Goal: Navigation & Orientation: Find specific page/section

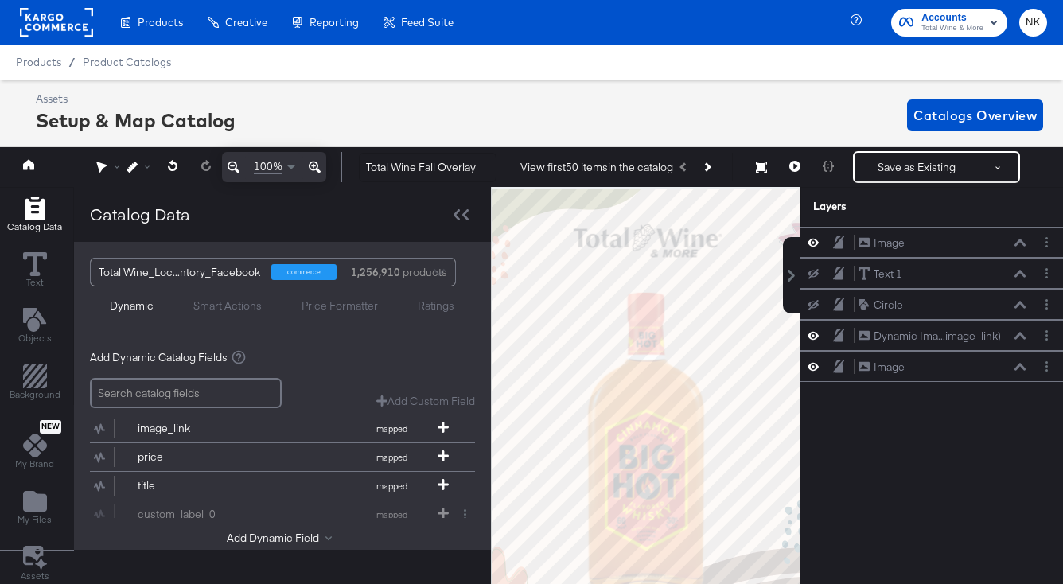
scroll to position [0, 4]
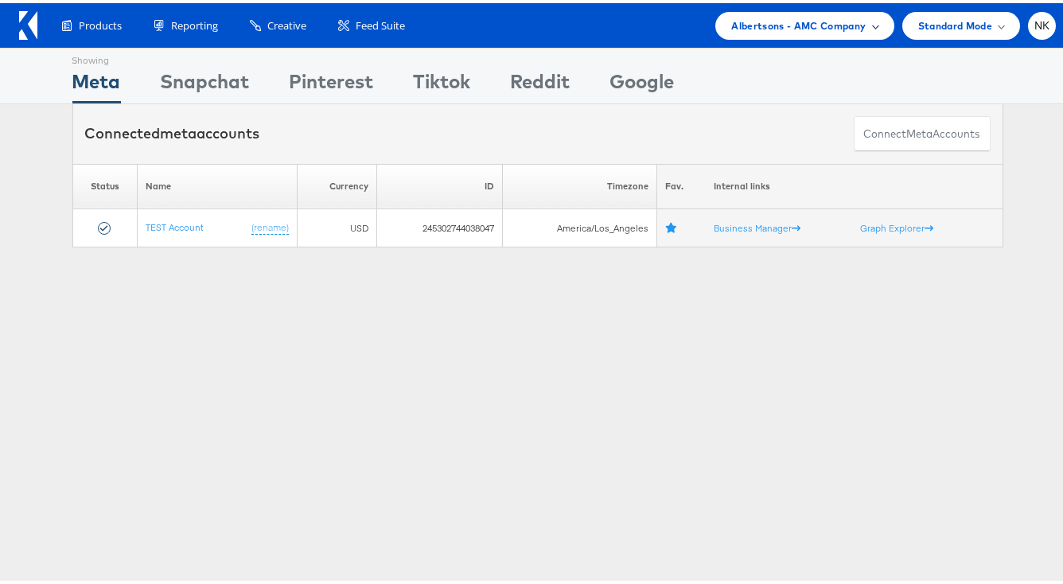
click at [838, 14] on span "Albertsons - AMC Company" at bounding box center [798, 22] width 134 height 17
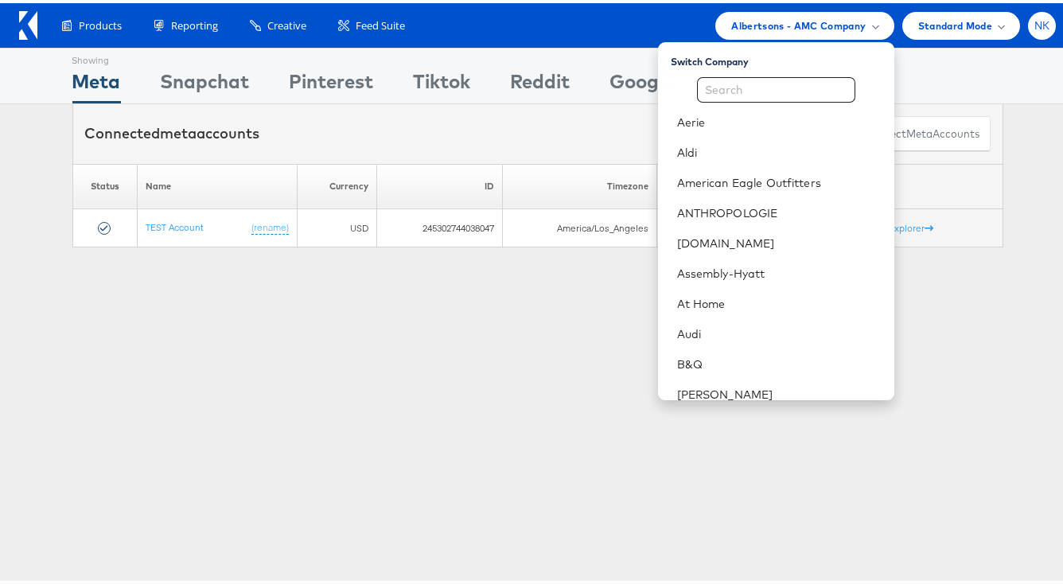
click at [1029, 12] on div "NK" at bounding box center [1042, 23] width 28 height 28
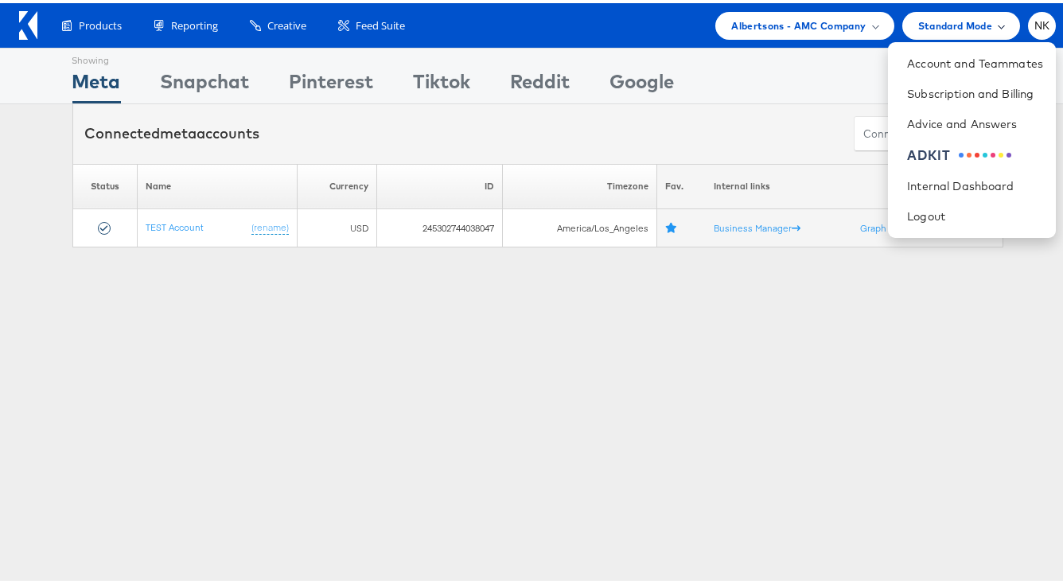
click at [964, 31] on div "Standard Mode" at bounding box center [961, 23] width 118 height 28
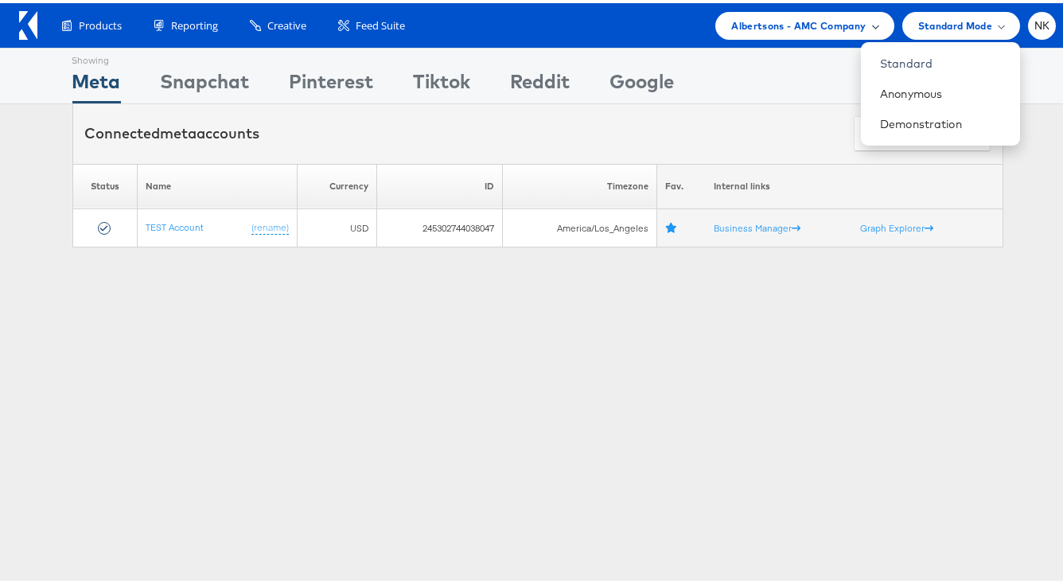
click at [830, 25] on span "Albertsons - AMC Company" at bounding box center [798, 22] width 134 height 17
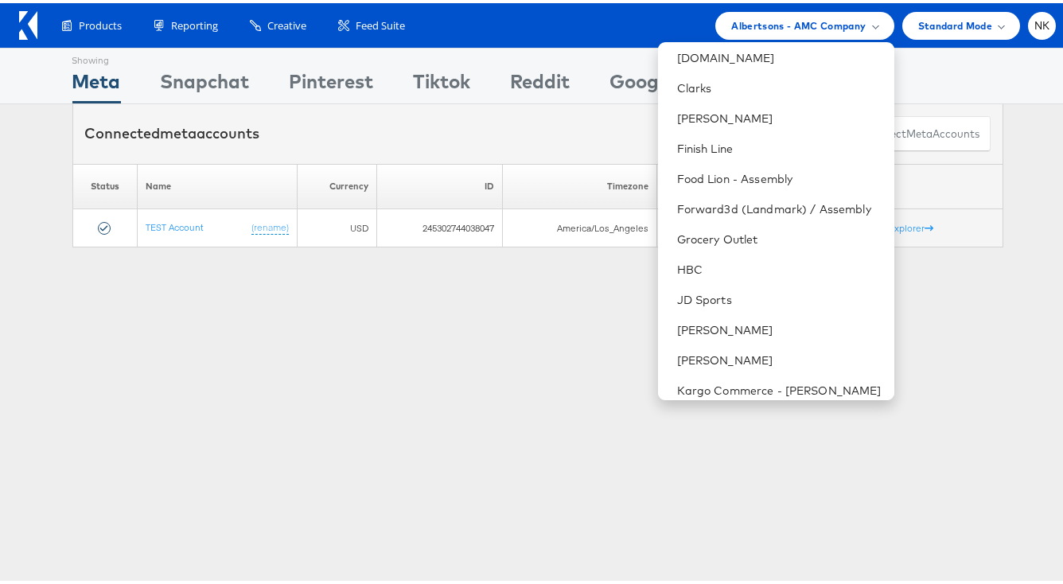
scroll to position [677, 0]
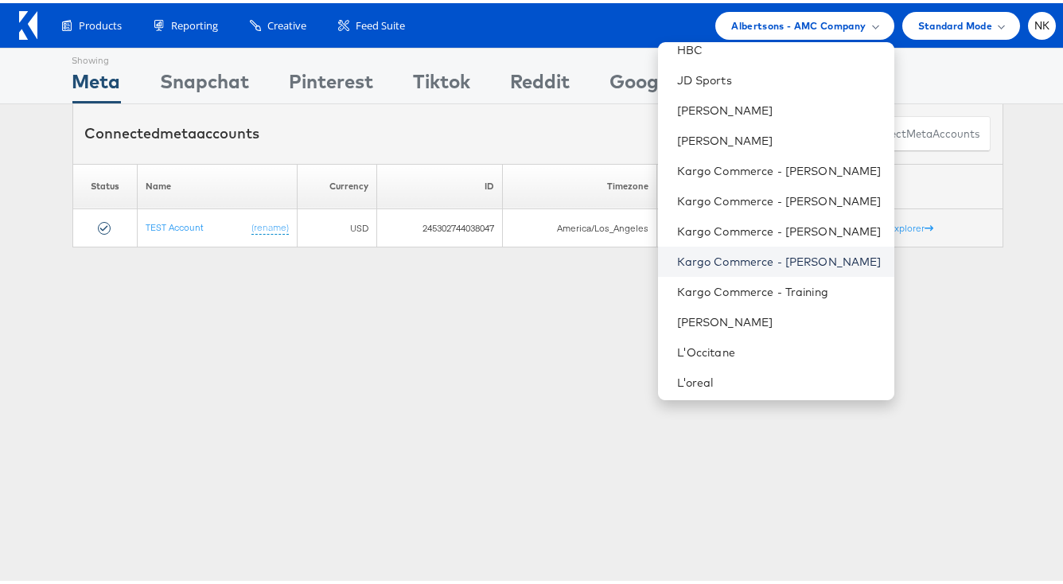
click at [772, 259] on link "Kargo Commerce - Namit Kumar" at bounding box center [779, 259] width 204 height 16
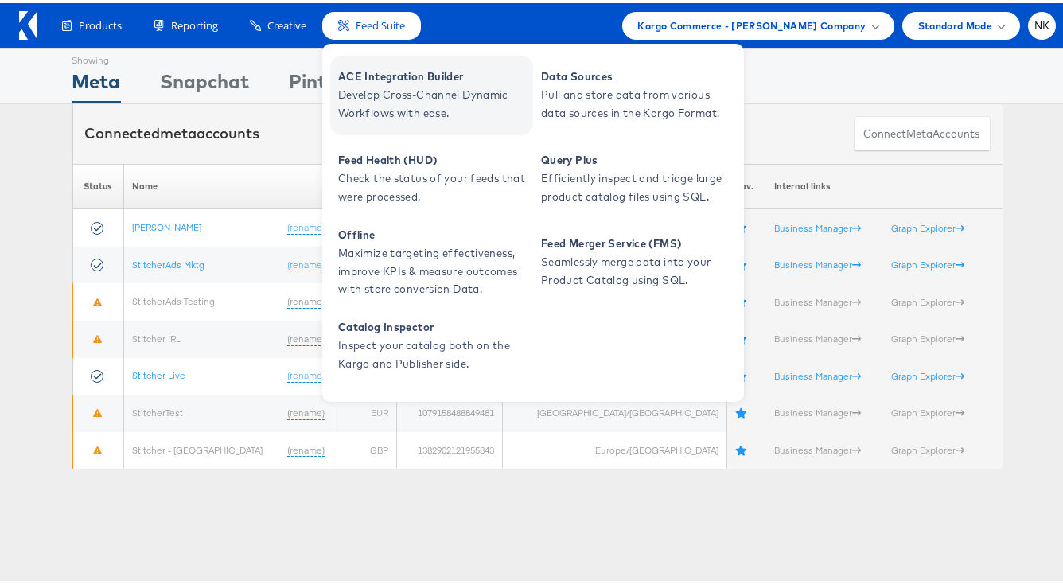
click at [372, 79] on span "ACE Integration Builder" at bounding box center [433, 73] width 191 height 18
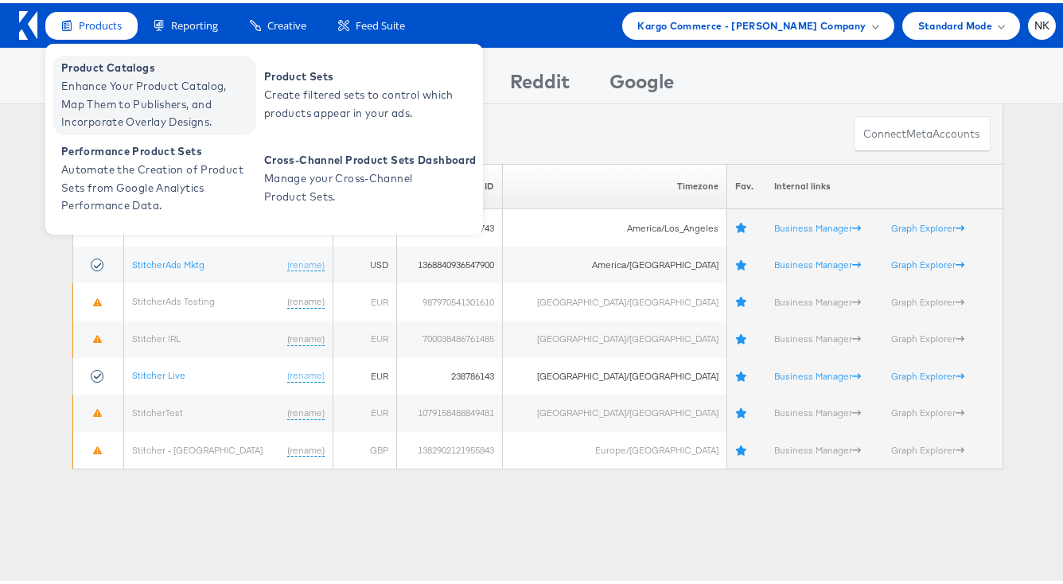
click at [149, 111] on span "Enhance Your Product Catalog, Map Them to Publishers, and Incorporate Overlay D…" at bounding box center [156, 101] width 191 height 54
click at [118, 100] on span "Enhance Your Product Catalog, Map Them to Publishers, and Incorporate Overlay D…" at bounding box center [156, 101] width 191 height 54
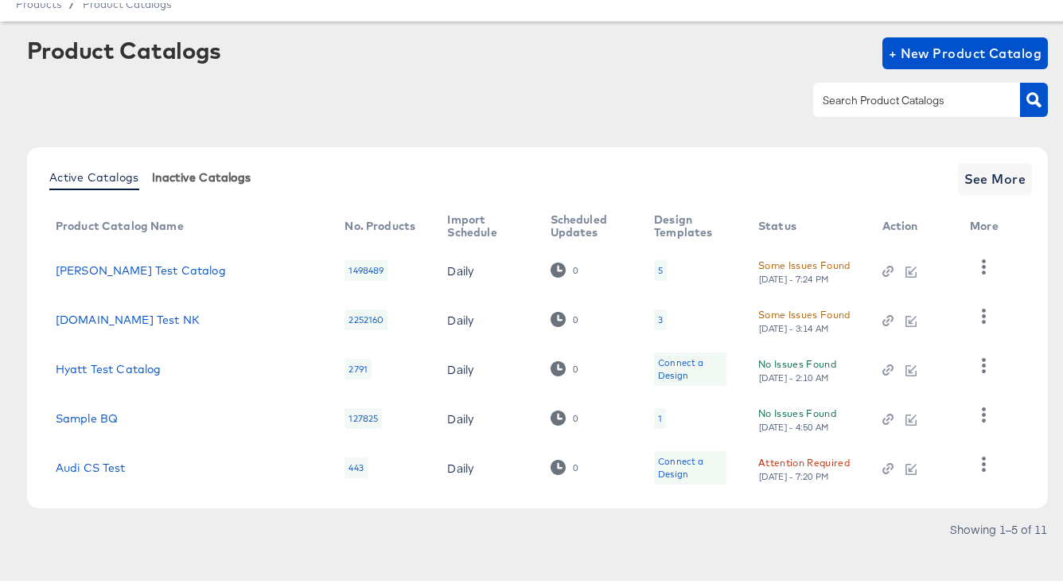
click at [185, 173] on span "Inactive Catalogs" at bounding box center [201, 174] width 99 height 13
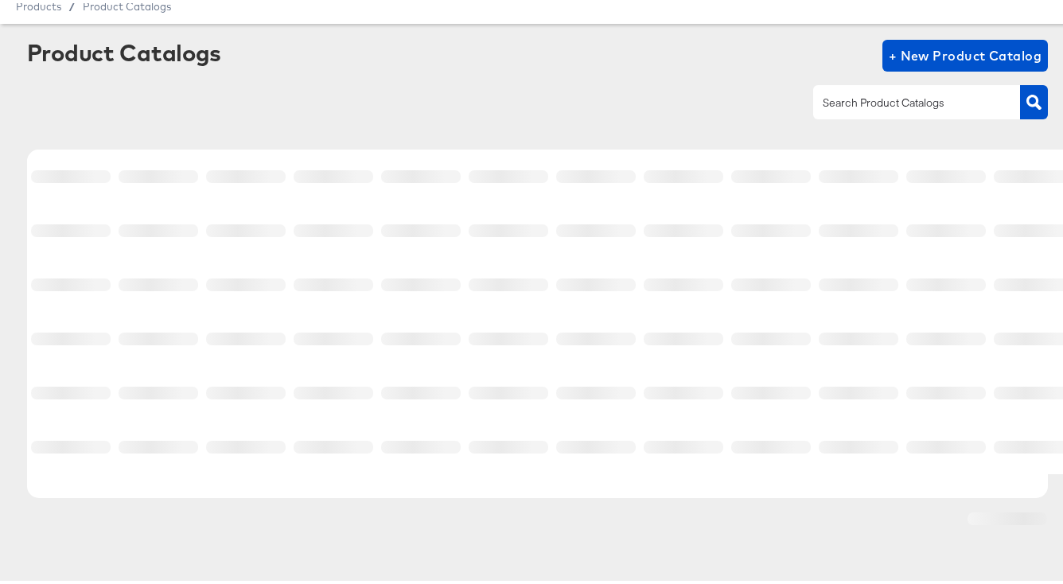
scroll to position [19, 0]
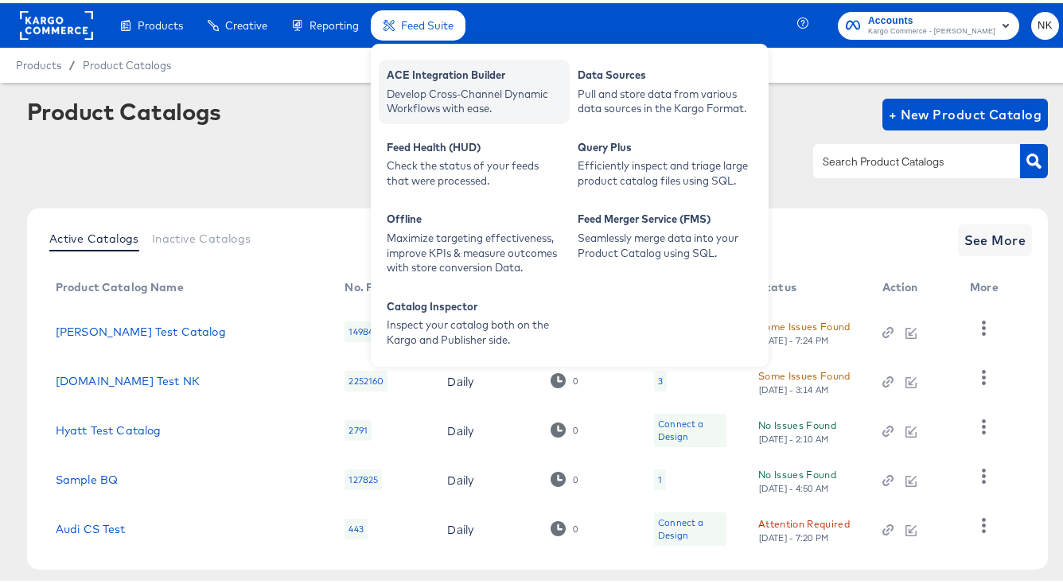
click at [439, 91] on div "Develop Cross-Channel Dynamic Workflows with ease." at bounding box center [474, 98] width 175 height 29
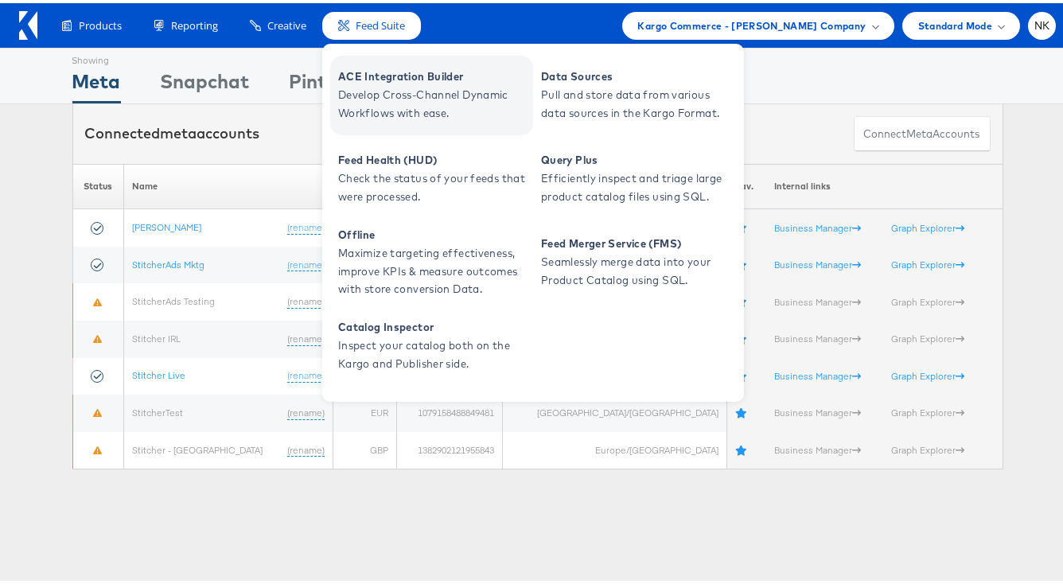
click at [381, 84] on span "Develop Cross-Channel Dynamic Workflows with ease." at bounding box center [433, 101] width 191 height 37
